Goal: Transaction & Acquisition: Purchase product/service

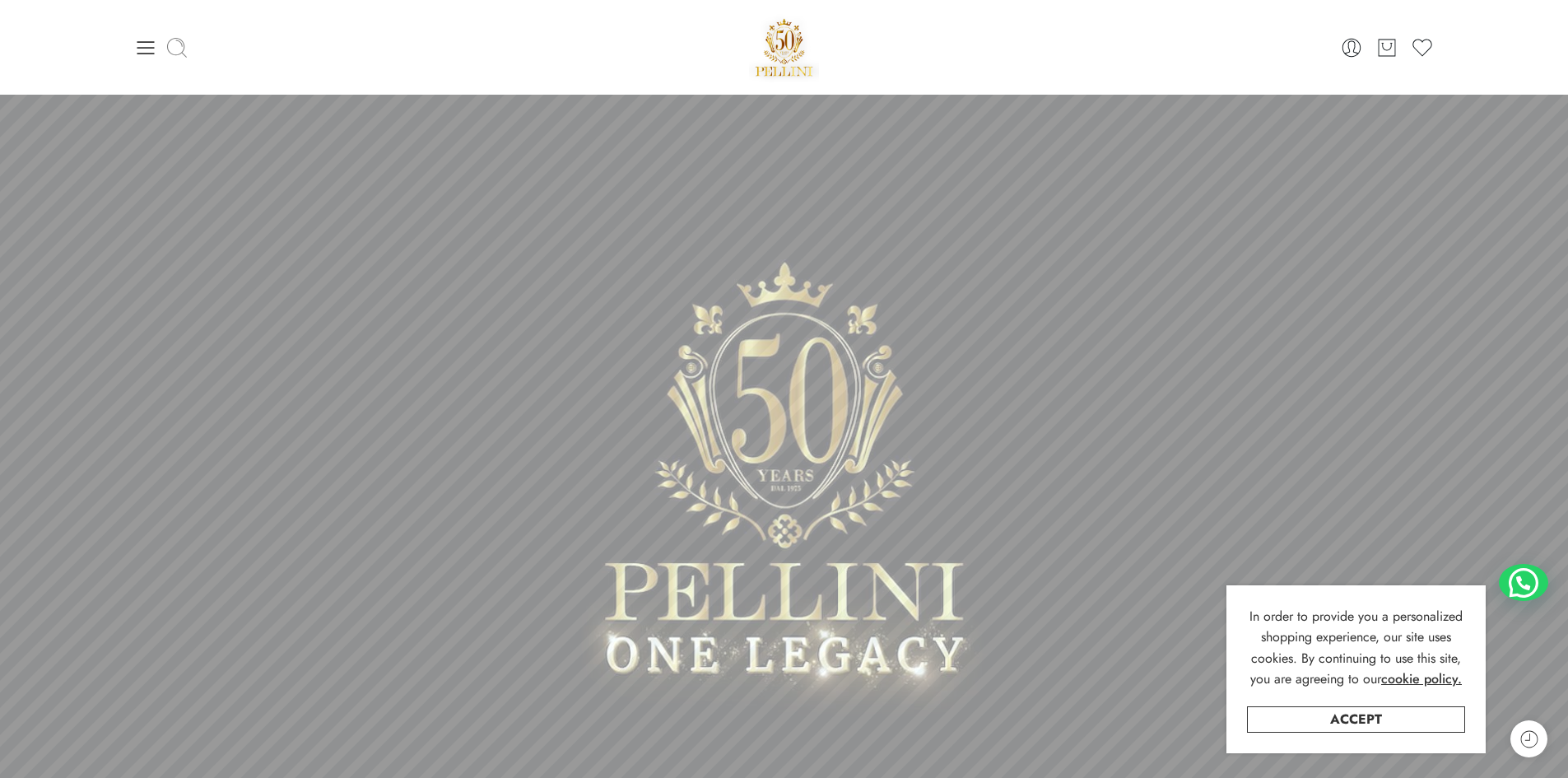
click at [179, 49] on icon at bounding box center [177, 48] width 24 height 24
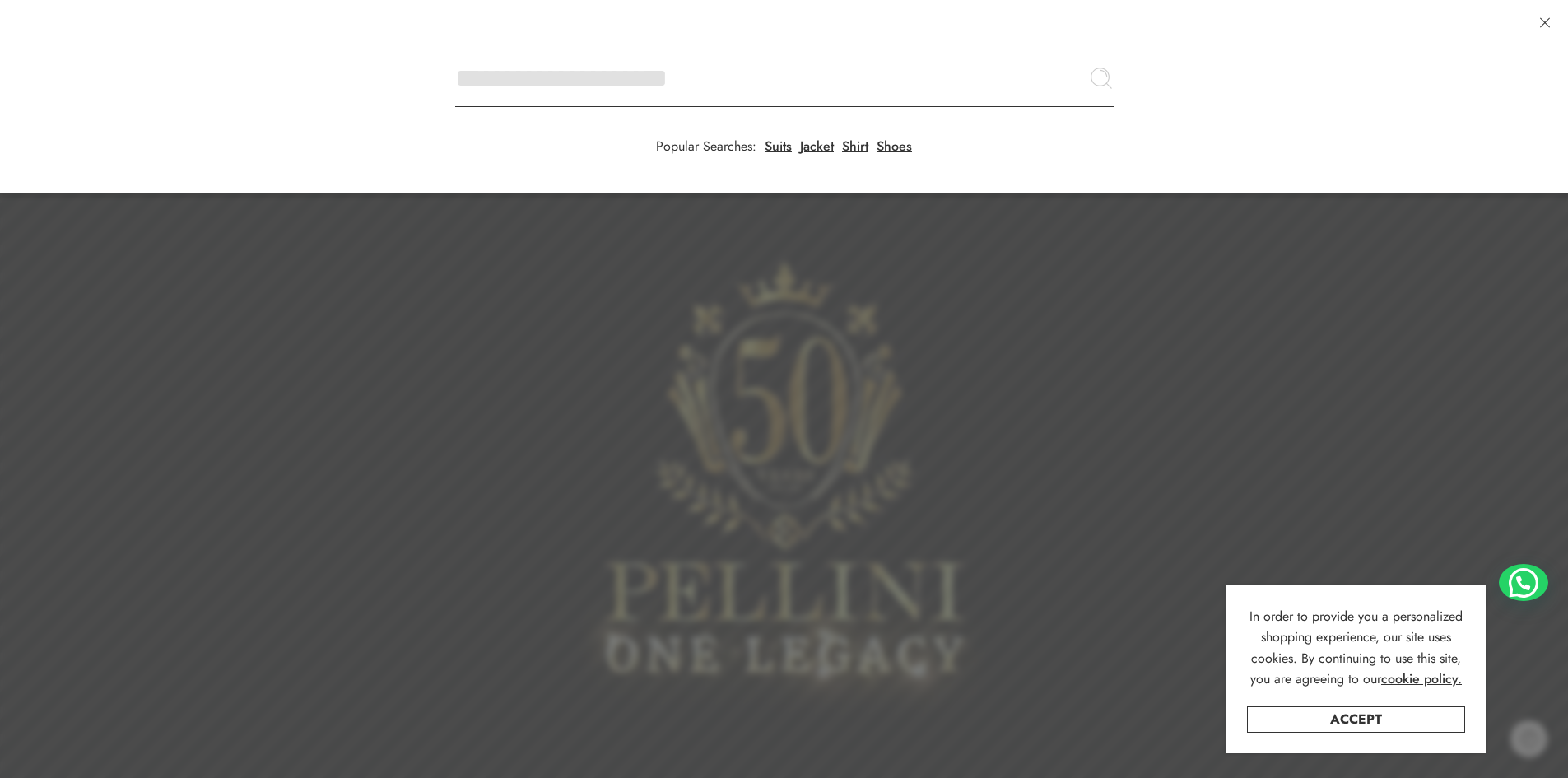
click at [455, 49] on input "Search here" at bounding box center [784, 78] width 659 height 58
click at [810, 140] on link "Jacket" at bounding box center [817, 146] width 33 height 13
type input "******"
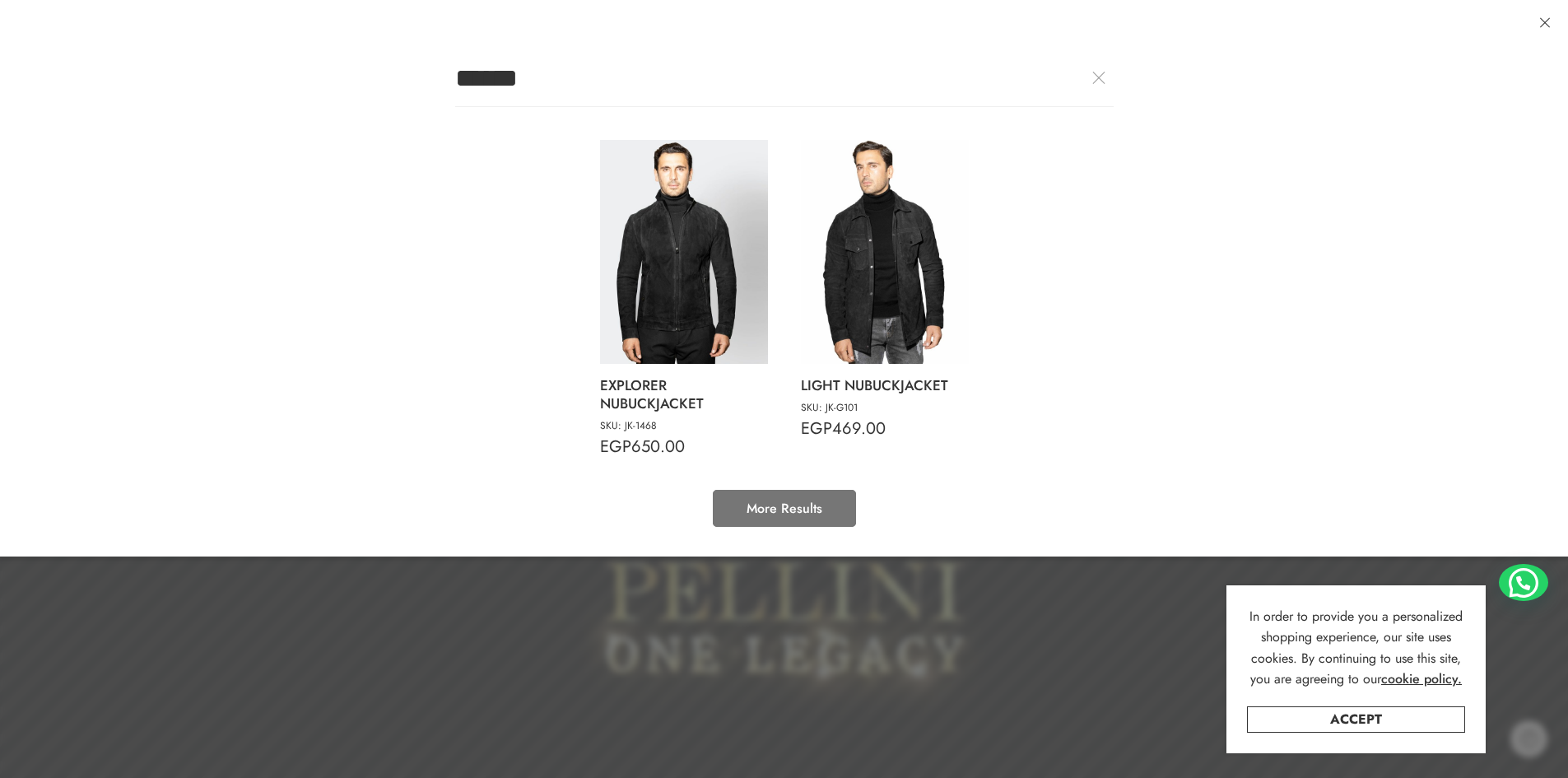
click at [756, 511] on link "More Results" at bounding box center [784, 508] width 143 height 37
click at [689, 256] on img at bounding box center [683, 252] width 168 height 224
type input "**********"
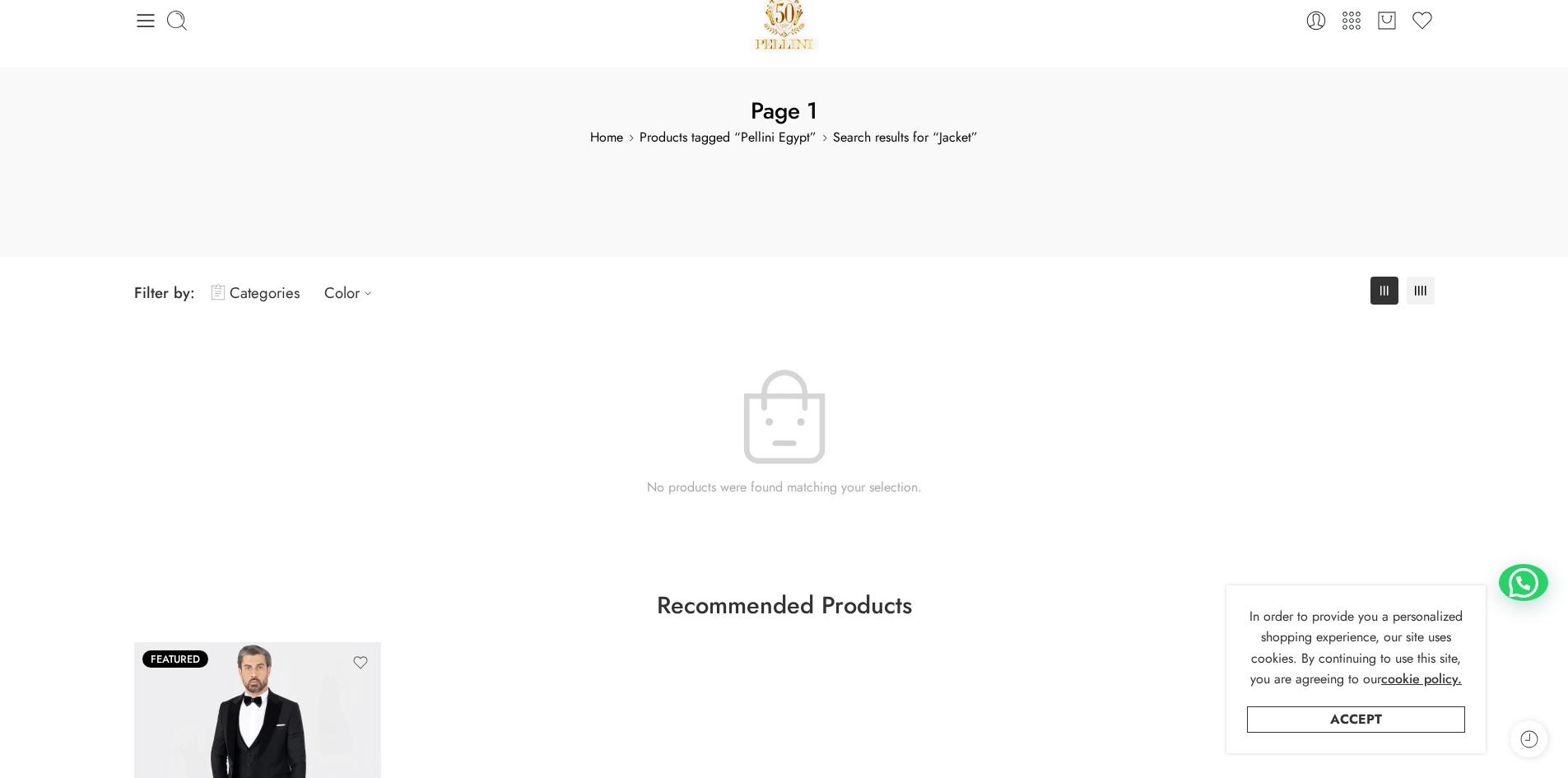
scroll to position [165, 0]
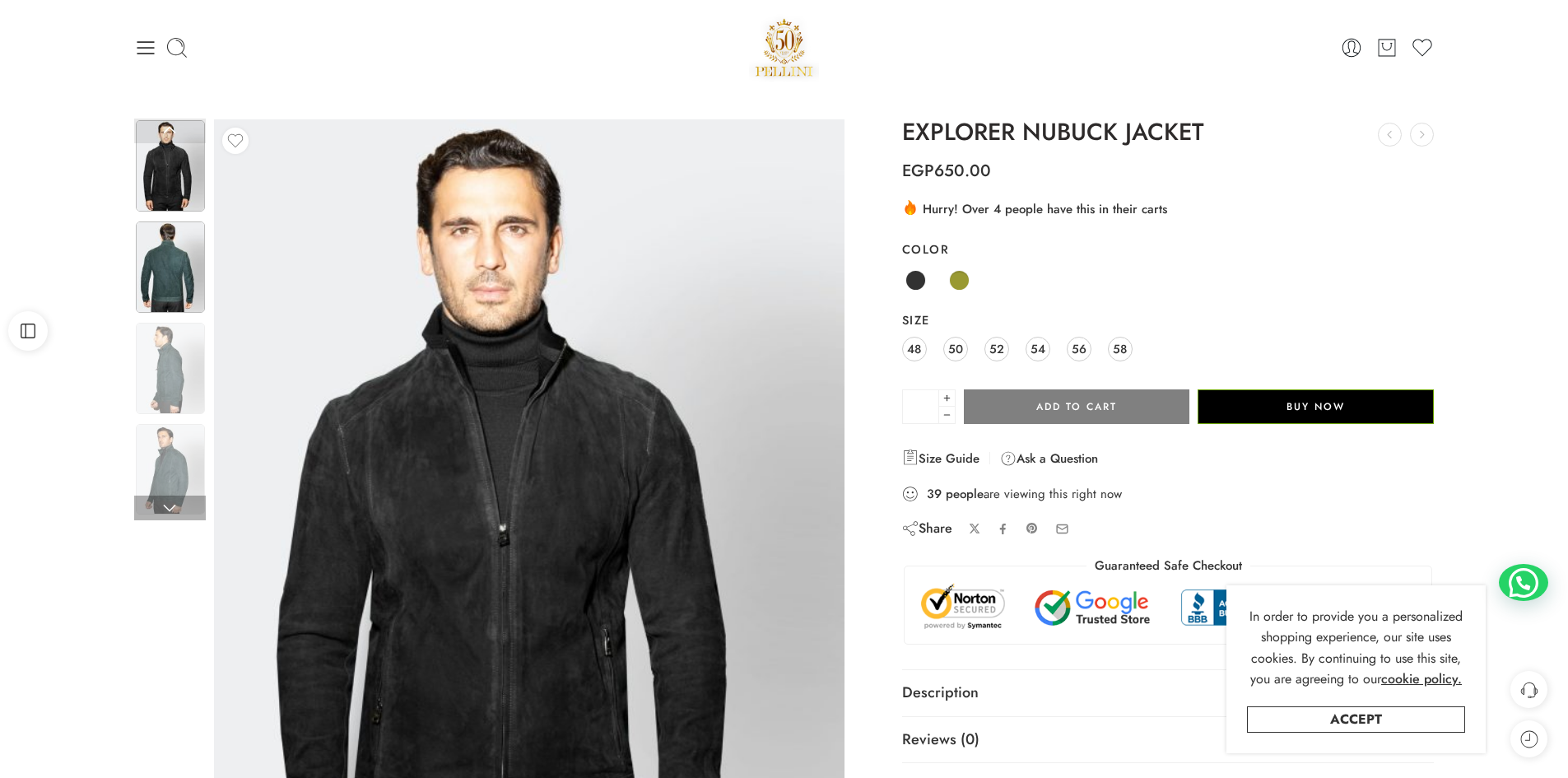
click at [156, 277] on img at bounding box center [171, 267] width 70 height 91
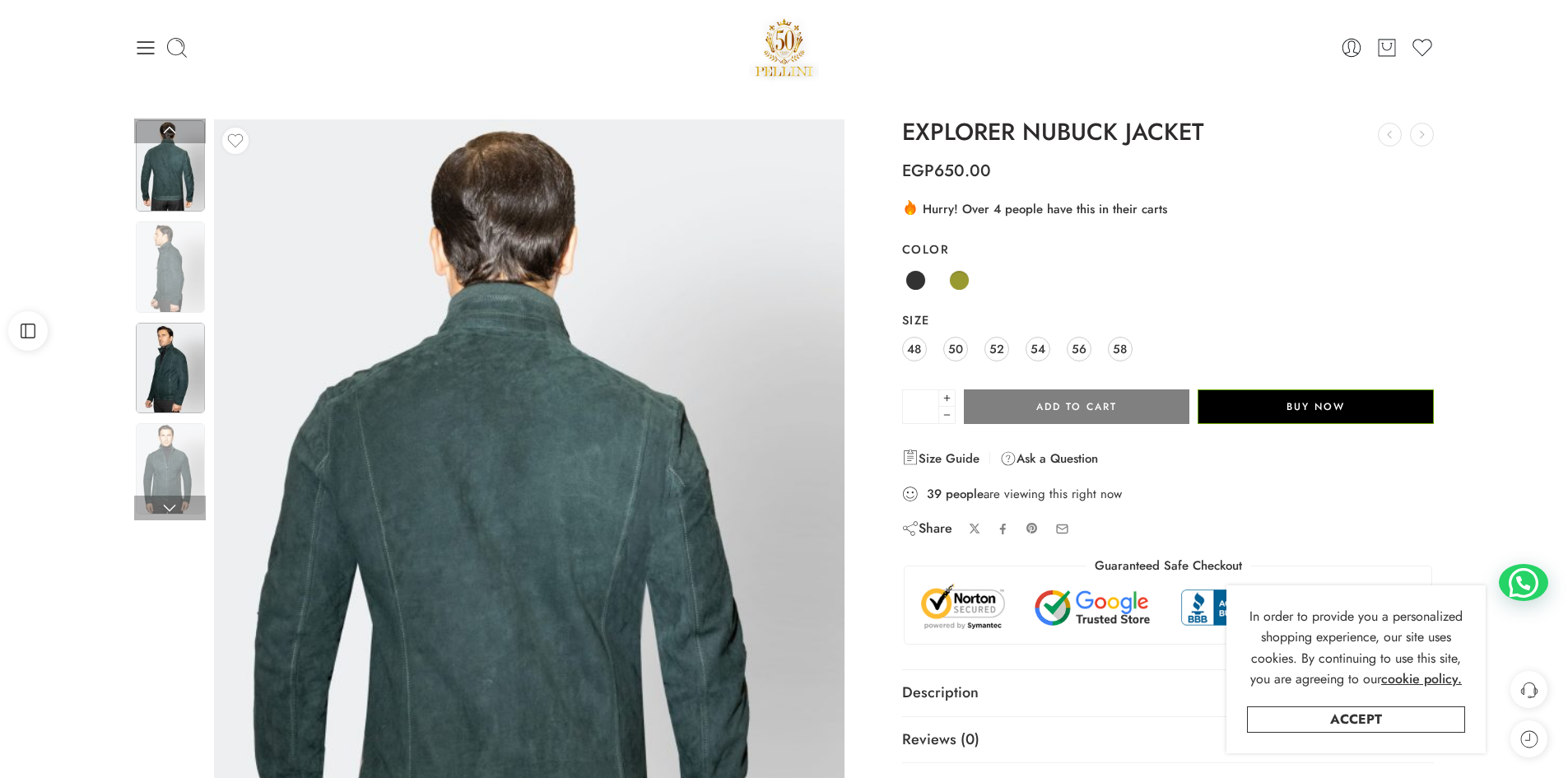
click at [178, 339] on img at bounding box center [171, 368] width 70 height 91
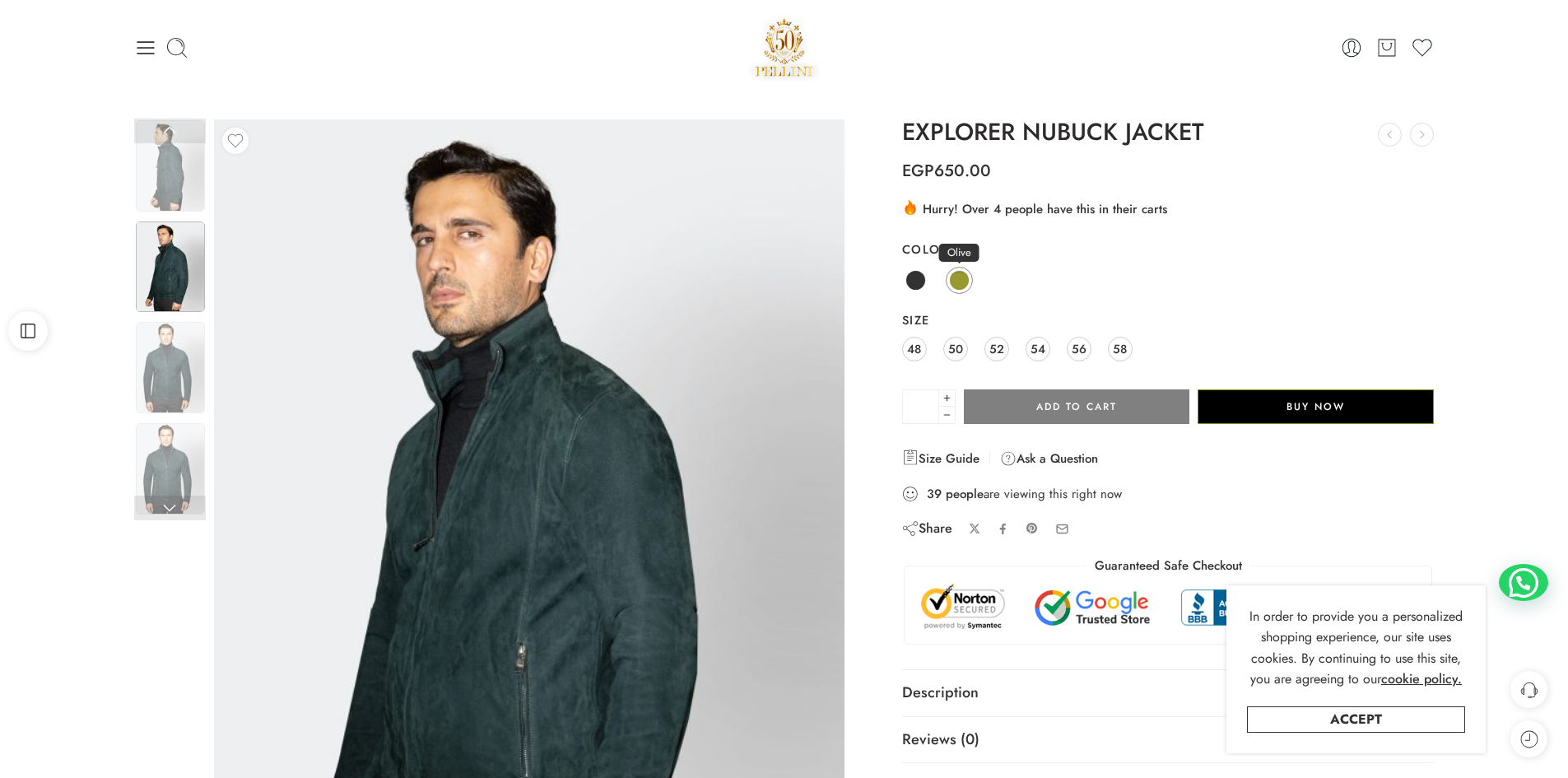
click at [961, 280] on span at bounding box center [959, 280] width 21 height 21
click at [170, 367] on img at bounding box center [171, 367] width 70 height 91
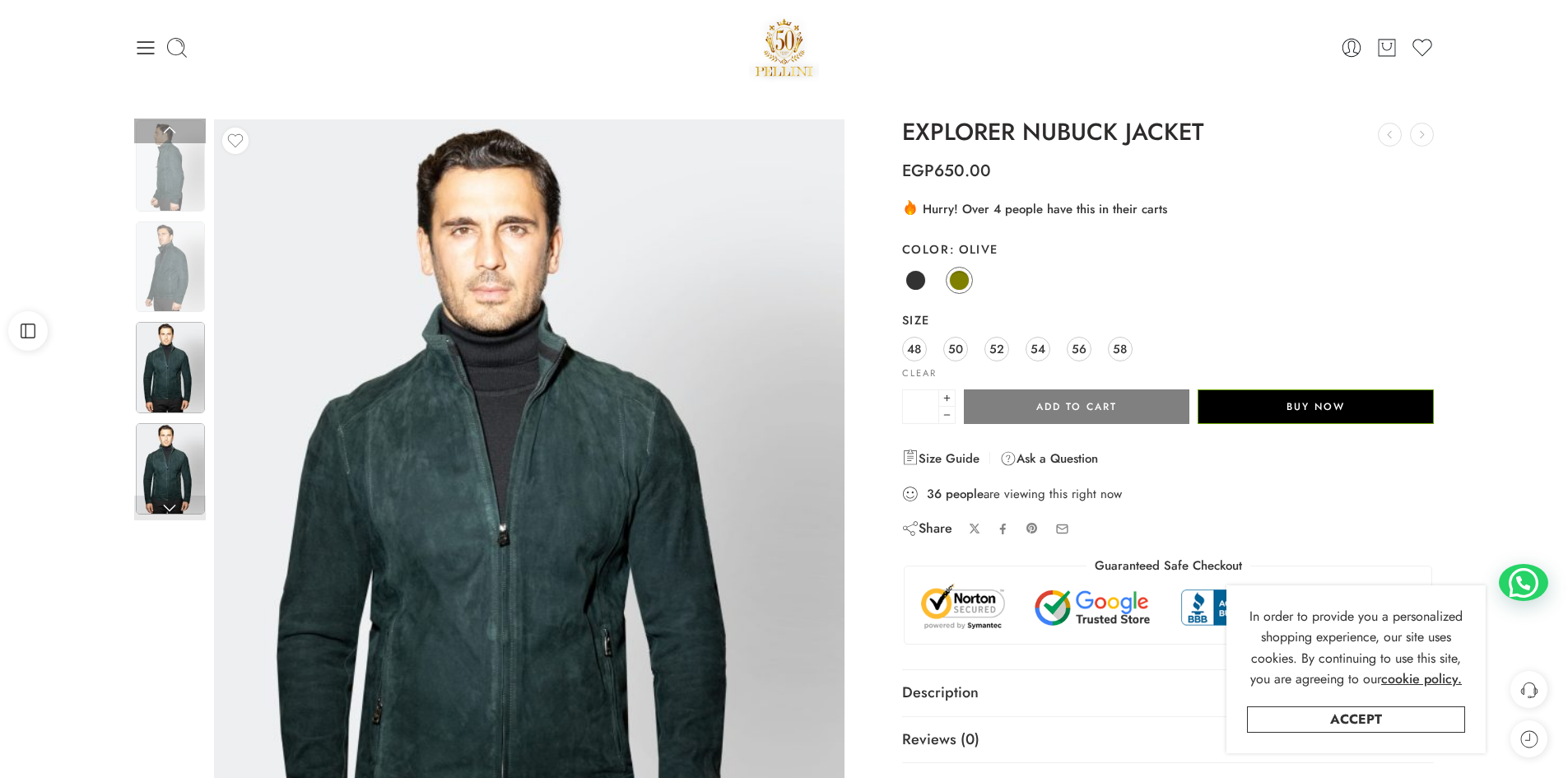
click at [175, 434] on img at bounding box center [171, 468] width 70 height 91
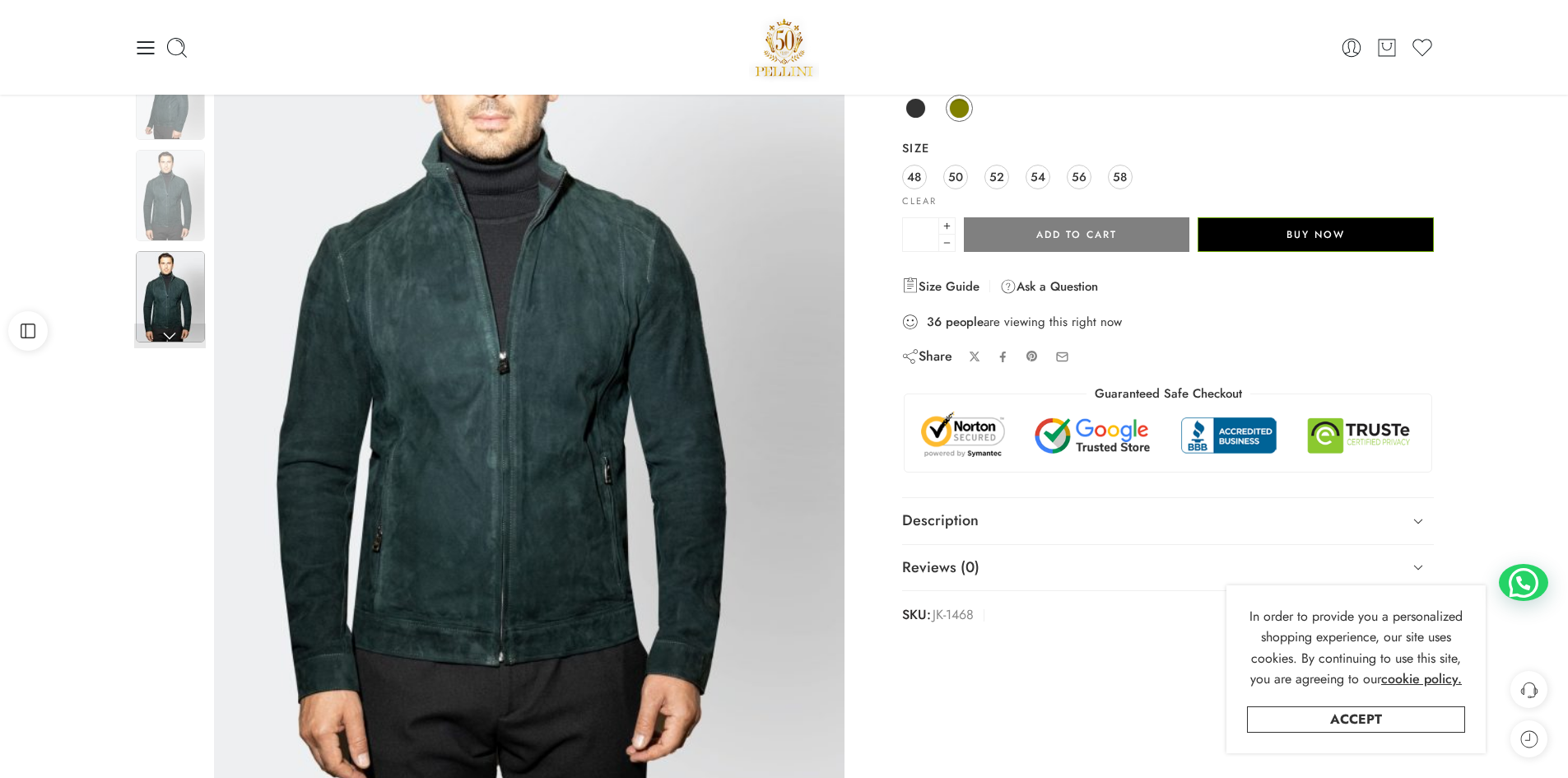
scroll to position [165, 0]
